Goal: Ask a question

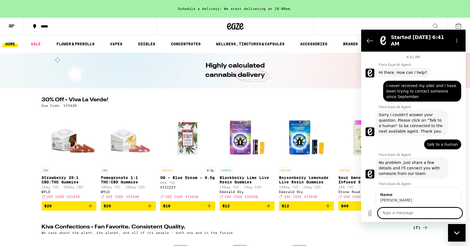
scroll to position [138, 0]
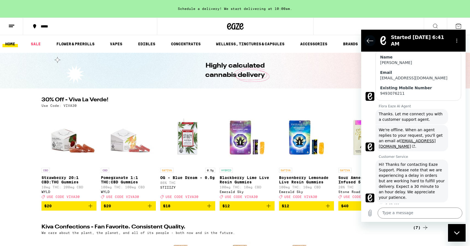
click at [368, 38] on icon "Back to the conversation list" at bounding box center [369, 40] width 7 height 7
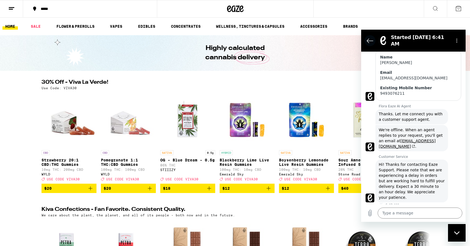
click at [370, 38] on icon "Back to the conversation list" at bounding box center [369, 40] width 7 height 7
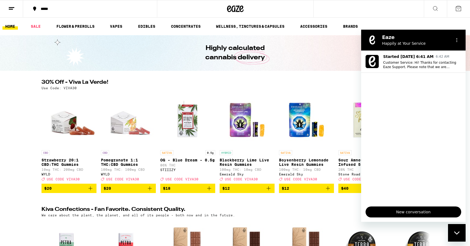
click at [427, 205] on div "New conversation" at bounding box center [413, 212] width 104 height 20
click at [426, 211] on span "New conversation" at bounding box center [413, 212] width 86 height 7
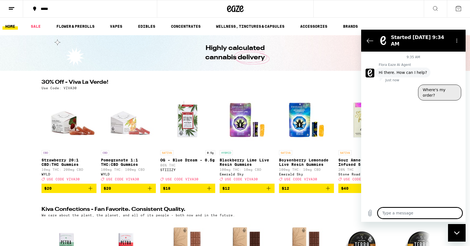
click at [442, 85] on button "Where's my order?" at bounding box center [439, 93] width 43 height 16
type textarea "x"
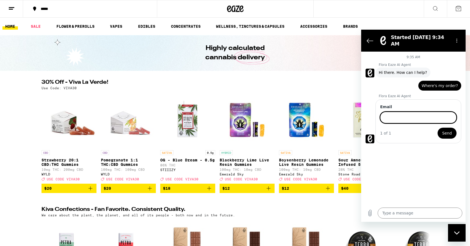
click at [13, 5] on icon at bounding box center [11, 8] width 7 height 7
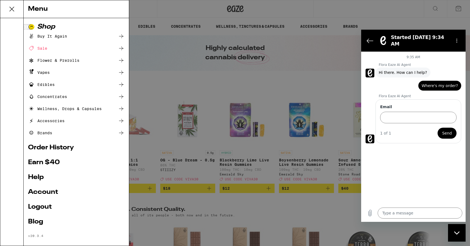
scroll to position [6, 0]
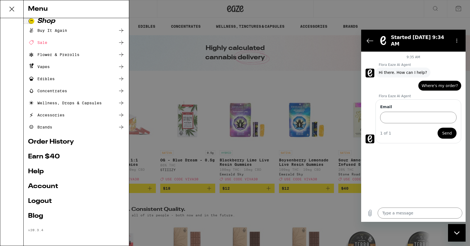
click at [45, 168] on link "Help" at bounding box center [76, 171] width 96 height 7
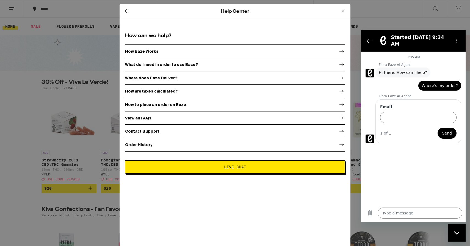
click at [136, 131] on p "Contact Support" at bounding box center [142, 131] width 34 height 4
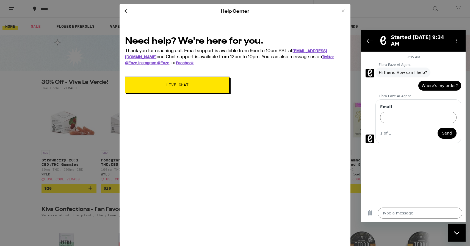
click at [157, 86] on span "Live Chat" at bounding box center [177, 85] width 60 height 4
click at [126, 12] on icon at bounding box center [126, 11] width 7 height 7
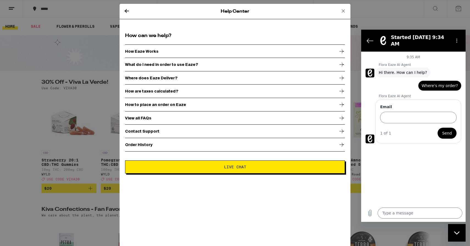
click at [188, 131] on div "Contact Support" at bounding box center [235, 131] width 220 height 14
